Goal: Transaction & Acquisition: Book appointment/travel/reservation

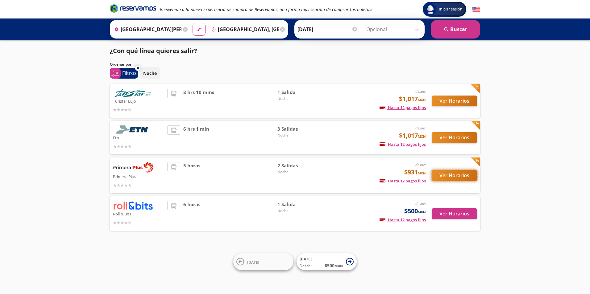
click at [459, 179] on button "Ver Horarios" at bounding box center [454, 175] width 45 height 11
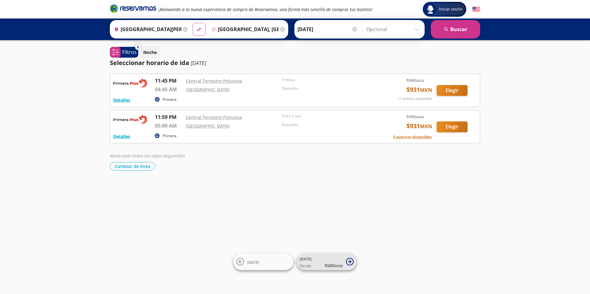
click at [312, 266] on span "Desde: $ 500 MXN" at bounding box center [321, 266] width 43 height 6
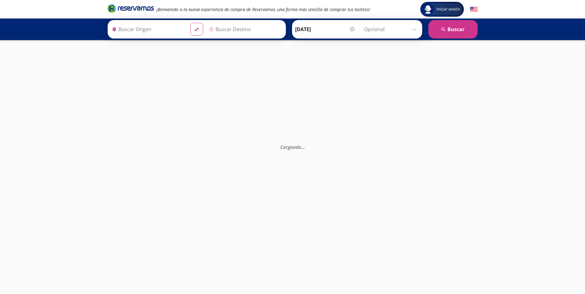
type input "[GEOGRAPHIC_DATA][PERSON_NAME], [GEOGRAPHIC_DATA][PERSON_NAME]"
type input "[GEOGRAPHIC_DATA], [GEOGRAPHIC_DATA]"
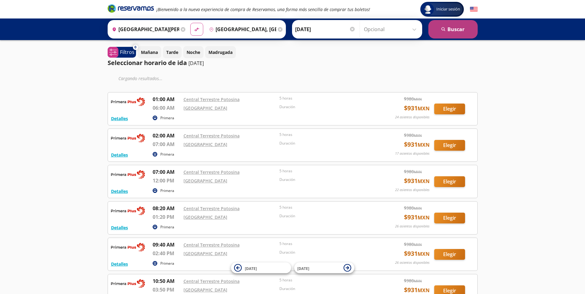
click at [453, 32] on button "search [GEOGRAPHIC_DATA]" at bounding box center [453, 29] width 49 height 19
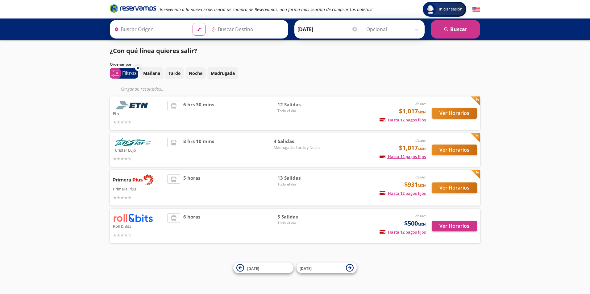
type input "[GEOGRAPHIC_DATA][PERSON_NAME], [GEOGRAPHIC_DATA][PERSON_NAME]"
type input "[GEOGRAPHIC_DATA], [GEOGRAPHIC_DATA]"
click at [196, 31] on icon "material-symbols:compare-arrows-rounded" at bounding box center [199, 30] width 6 height 6
type input "[GEOGRAPHIC_DATA], [GEOGRAPHIC_DATA]"
type input "[GEOGRAPHIC_DATA][PERSON_NAME], [GEOGRAPHIC_DATA][PERSON_NAME]"
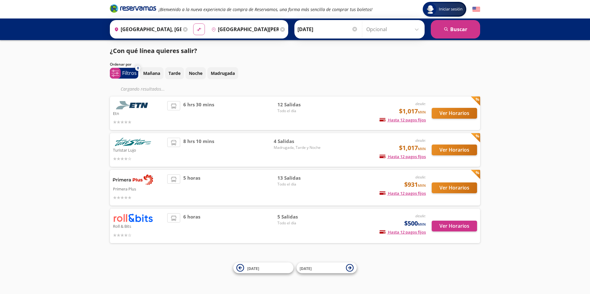
click at [196, 31] on icon "material-symbols:compare-arrows-rounded" at bounding box center [199, 30] width 6 height 6
type input "[GEOGRAPHIC_DATA][PERSON_NAME], [GEOGRAPHIC_DATA][PERSON_NAME]"
type input "[GEOGRAPHIC_DATA], [GEOGRAPHIC_DATA]"
click at [196, 31] on icon "material-symbols:compare-arrows-rounded" at bounding box center [199, 30] width 6 height 6
type input "[GEOGRAPHIC_DATA], [GEOGRAPHIC_DATA]"
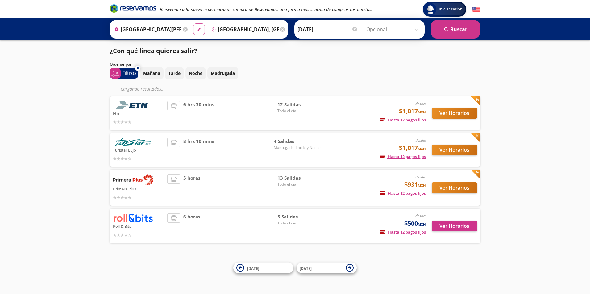
type input "[GEOGRAPHIC_DATA][PERSON_NAME], [GEOGRAPHIC_DATA][PERSON_NAME]"
click at [201, 30] on icon "material-symbols:compare-arrows-rounded" at bounding box center [199, 30] width 6 height 6
type input "[GEOGRAPHIC_DATA][PERSON_NAME], [GEOGRAPHIC_DATA][PERSON_NAME]"
type input "[GEOGRAPHIC_DATA], [GEOGRAPHIC_DATA]"
click at [450, 30] on button "search [GEOGRAPHIC_DATA]" at bounding box center [455, 29] width 49 height 19
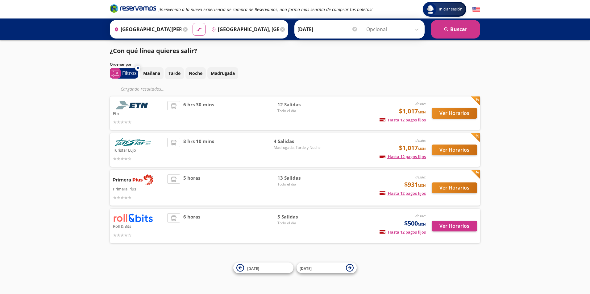
click at [130, 30] on input "[GEOGRAPHIC_DATA][PERSON_NAME], [GEOGRAPHIC_DATA][PERSON_NAME]" at bounding box center [147, 29] width 70 height 15
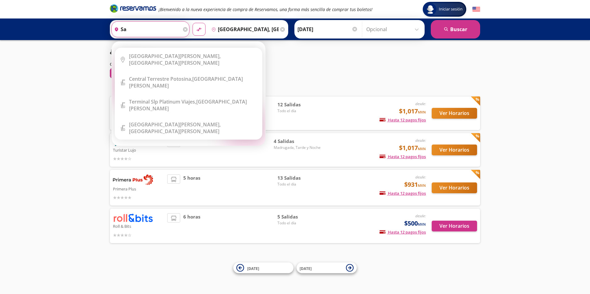
type input "s"
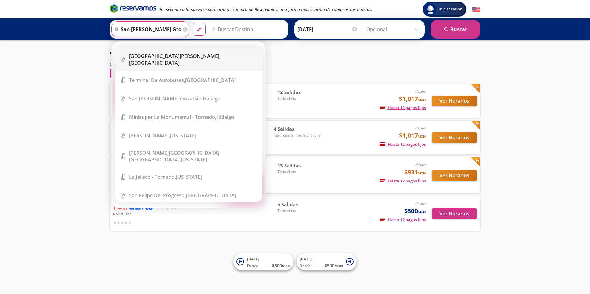
click at [177, 57] on div "[GEOGRAPHIC_DATA][PERSON_NAME], [GEOGRAPHIC_DATA]" at bounding box center [193, 60] width 128 height 14
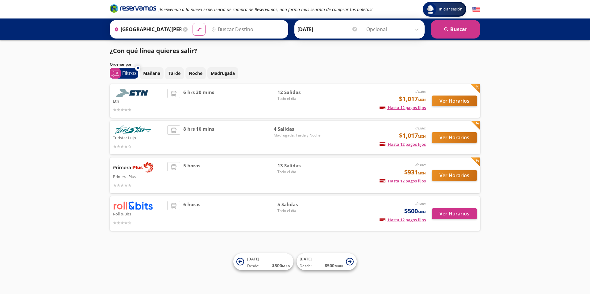
click at [175, 30] on input "[GEOGRAPHIC_DATA][PERSON_NAME], [GEOGRAPHIC_DATA]" at bounding box center [147, 29] width 70 height 15
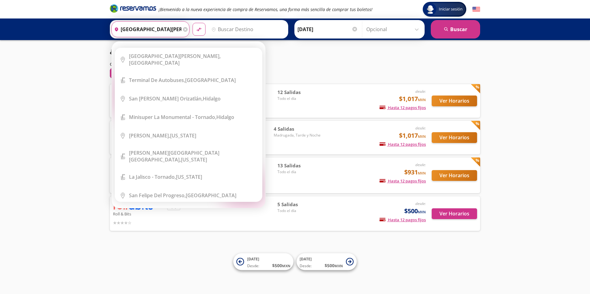
click at [178, 31] on input "[GEOGRAPHIC_DATA][PERSON_NAME], [GEOGRAPHIC_DATA]" at bounding box center [147, 29] width 70 height 15
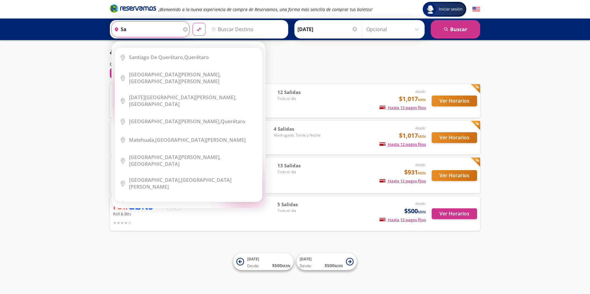
type input "s"
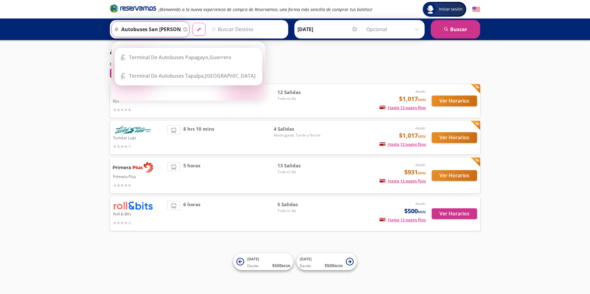
scroll to position [0, 34]
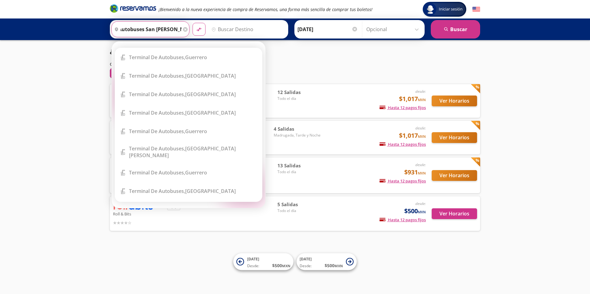
click at [193, 23] on button "material-symbols:compare-arrows-rounded" at bounding box center [199, 29] width 13 height 13
click at [225, 48] on li "Terminal Icon" at bounding box center [188, 57] width 147 height 19
type input "Terminal de Autobuses, [GEOGRAPHIC_DATA]"
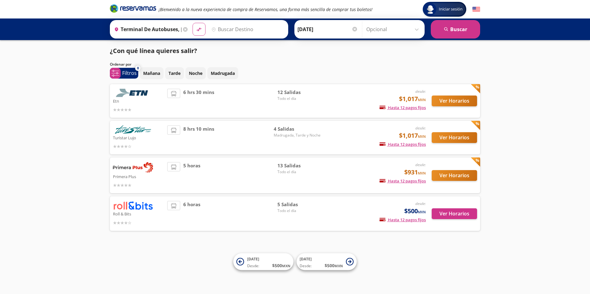
click at [169, 31] on input "Terminal de Autobuses, [GEOGRAPHIC_DATA]" at bounding box center [147, 29] width 70 height 15
